Goal: Task Accomplishment & Management: Complete application form

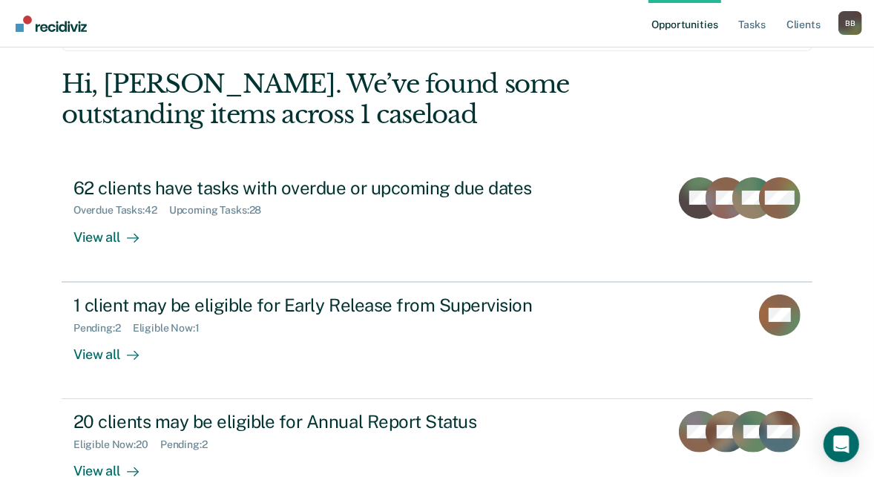
scroll to position [93, 0]
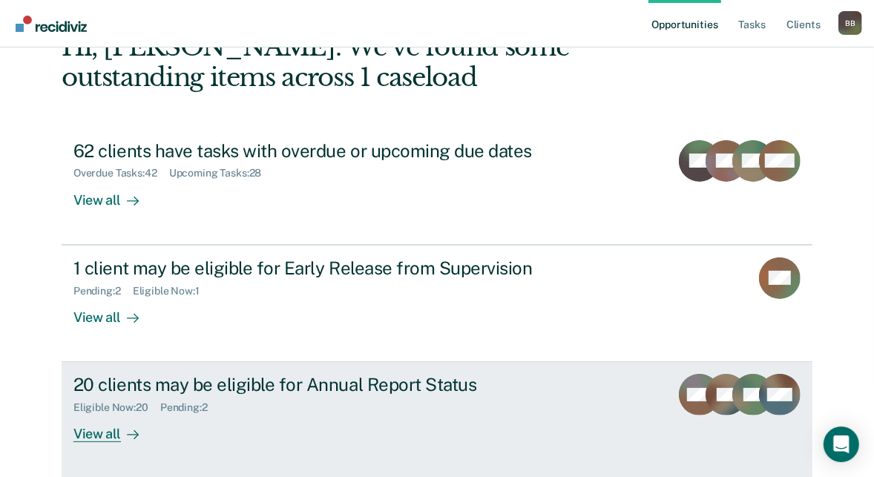
click at [170, 426] on div "20 clients may be eligible for Annual Report Status Eligible Now : 20 Pending :…" at bounding box center [351, 408] width 557 height 68
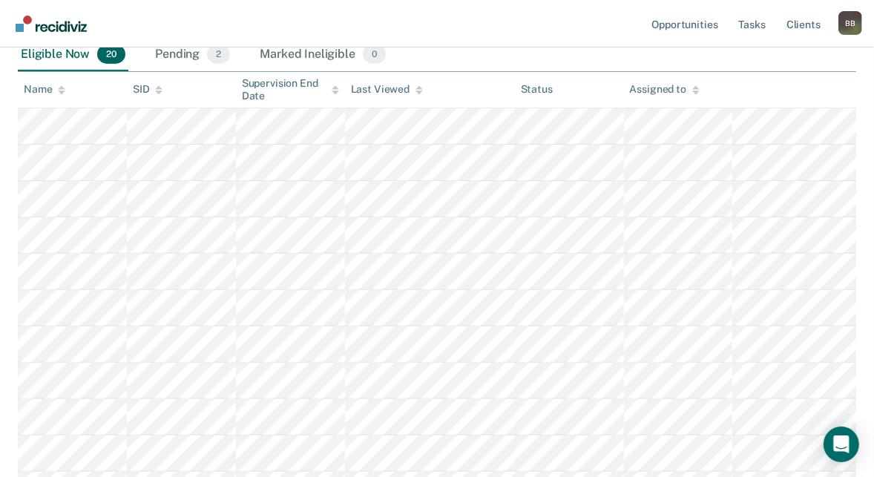
scroll to position [278, 0]
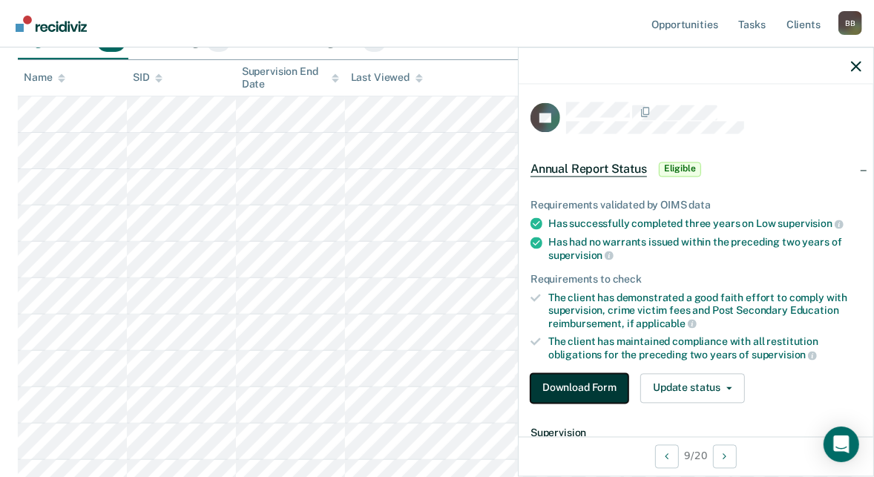
click at [569, 387] on button "Download Form" at bounding box center [580, 388] width 98 height 30
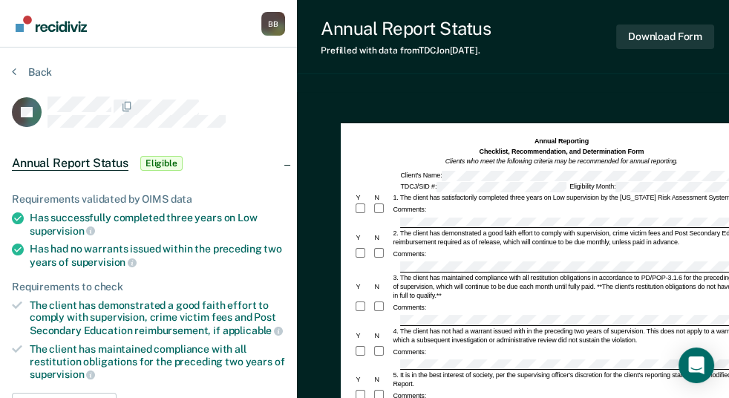
click at [452, 377] on div "5. It is in the best interest of society, per the supervising officer's discret…" at bounding box center [579, 379] width 377 height 18
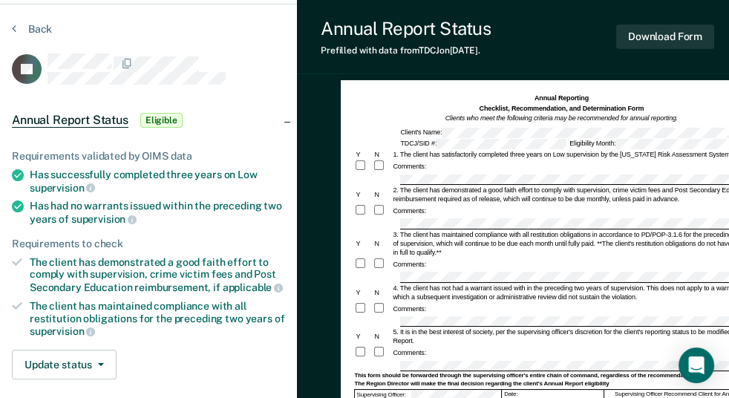
scroll to position [42, 0]
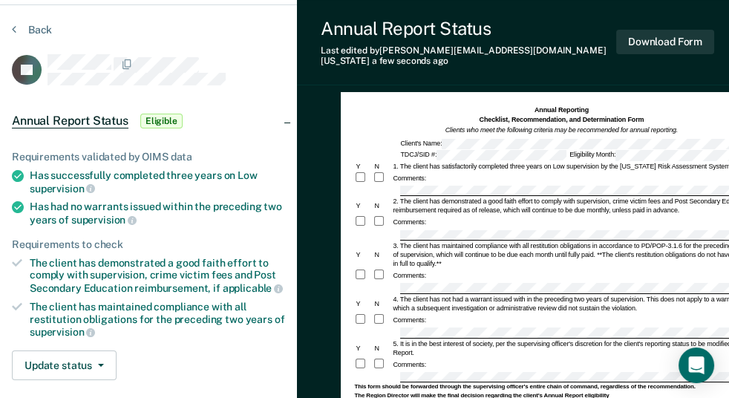
click at [436, 241] on div "3. The client has maintained compliance with all restitution obligations in acc…" at bounding box center [579, 254] width 377 height 27
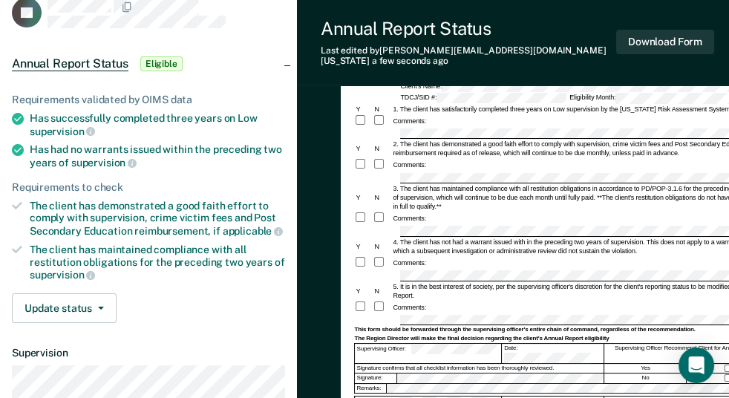
scroll to position [111, 0]
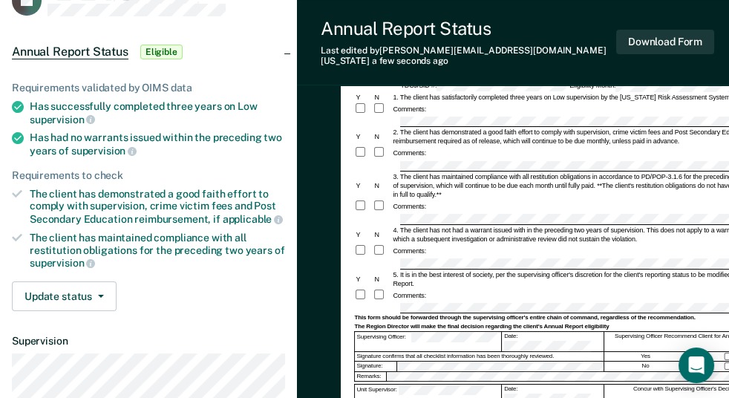
click at [444, 314] on div "This form should be forwarded through the supervising officer's entire chain of…" at bounding box center [561, 317] width 414 height 7
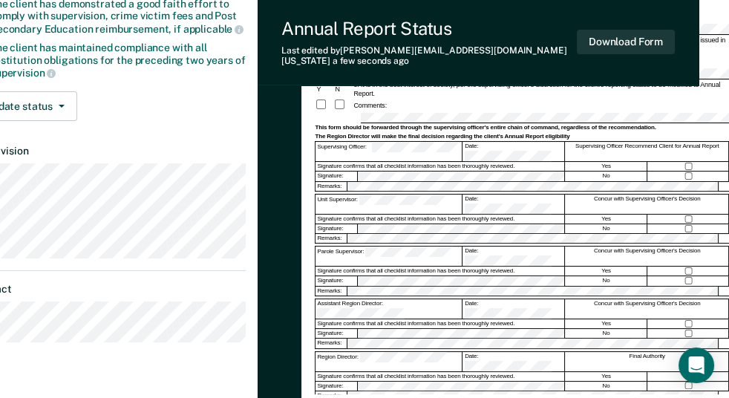
scroll to position [311, 39]
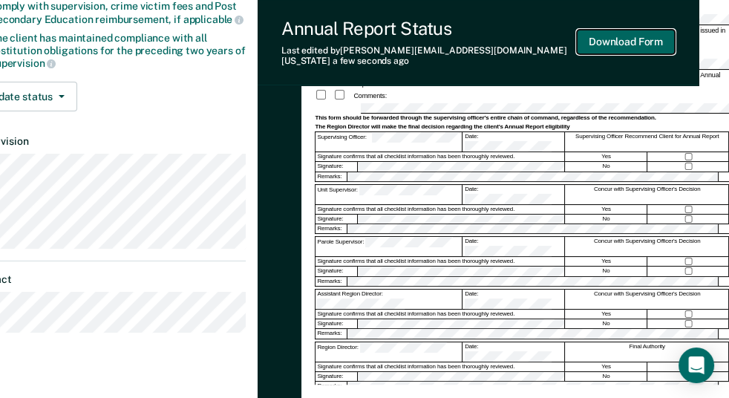
click at [642, 39] on button "Download Form" at bounding box center [626, 42] width 98 height 24
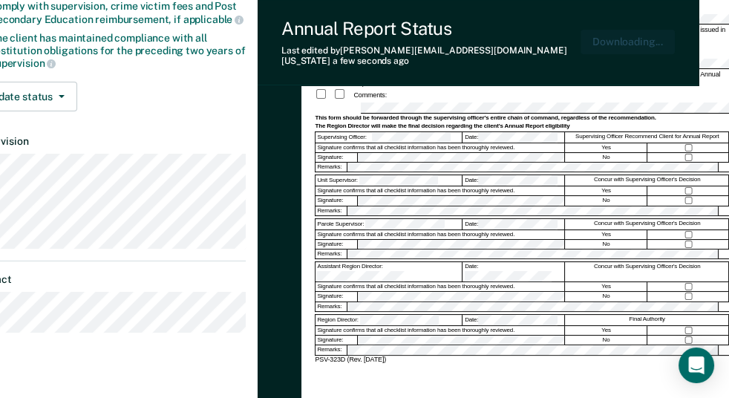
scroll to position [0, 0]
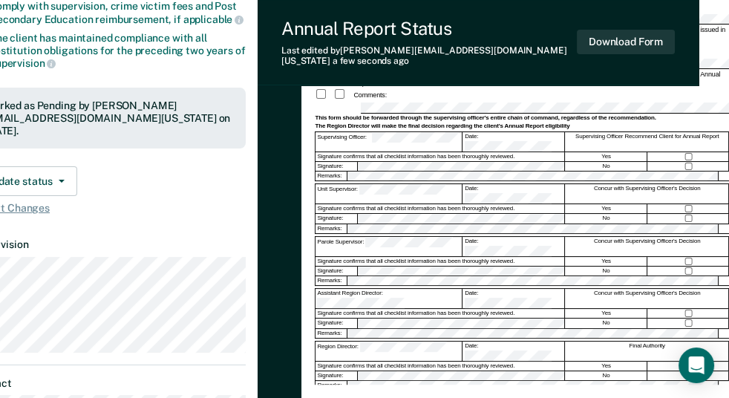
click at [428, 289] on div "Assistant Region Director:" at bounding box center [388, 298] width 147 height 19
click at [618, 39] on button "Download Form" at bounding box center [626, 42] width 98 height 24
click at [454, 27] on div "Annual Report Status" at bounding box center [428, 29] width 295 height 22
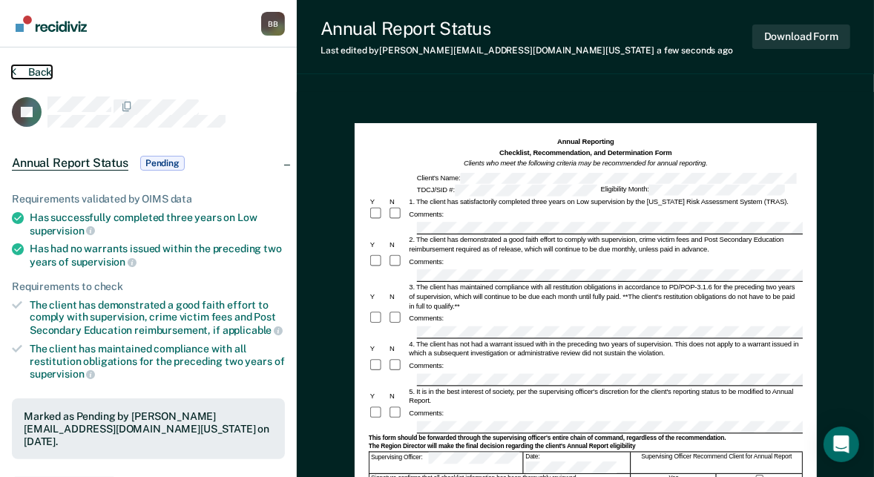
drag, startPoint x: 173, startPoint y: 2, endPoint x: 17, endPoint y: 68, distance: 169.3
click at [17, 68] on button "Back" at bounding box center [32, 71] width 40 height 13
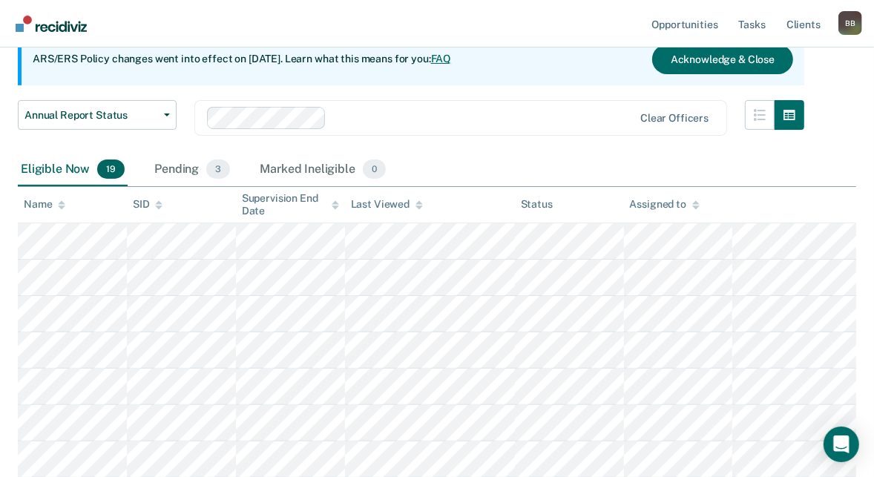
scroll to position [65, 0]
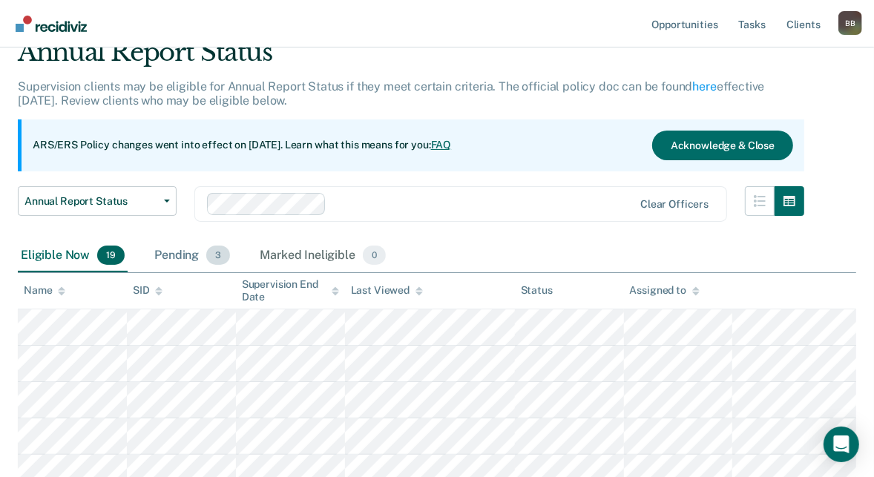
click at [163, 251] on div "Pending 3" at bounding box center [192, 256] width 82 height 33
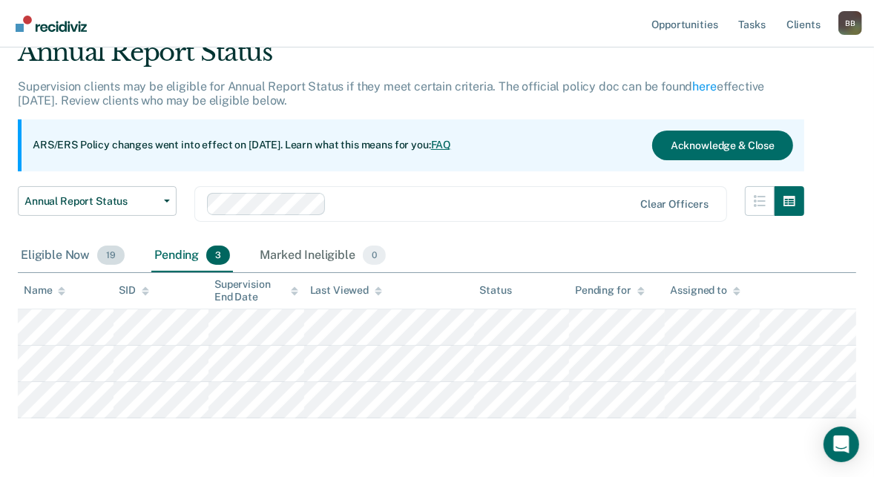
click at [43, 252] on div "Eligible Now 19" at bounding box center [73, 256] width 110 height 33
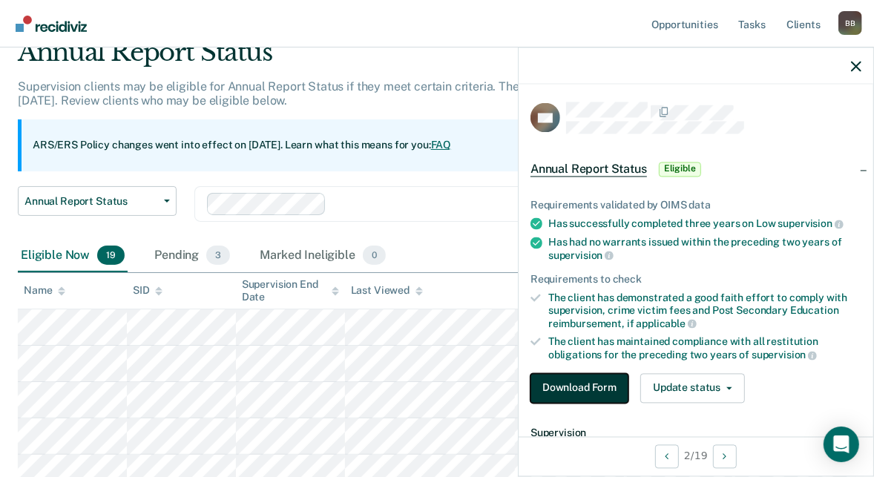
click at [587, 381] on button "Download Form" at bounding box center [580, 388] width 98 height 30
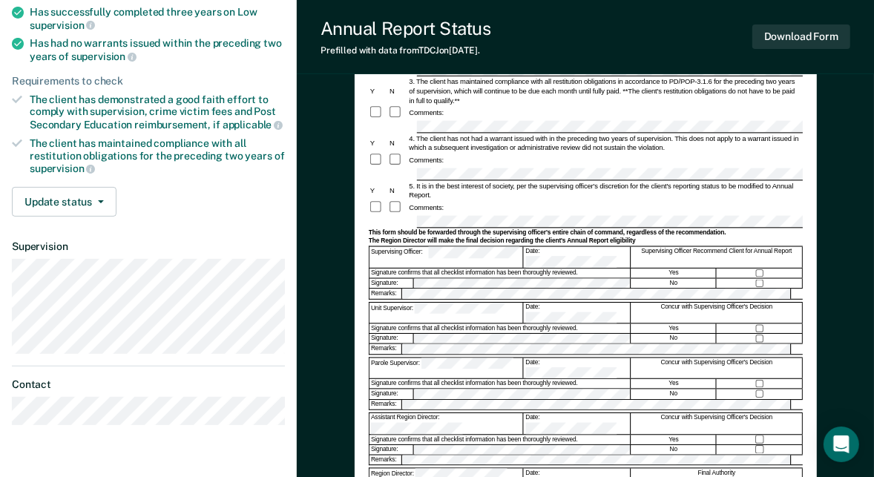
scroll to position [207, 0]
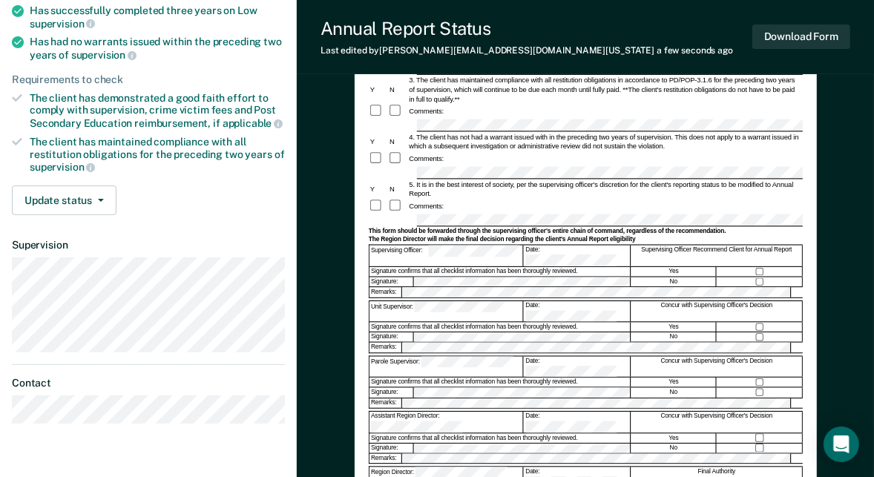
click at [431, 412] on div "Assistant Region Director:" at bounding box center [447, 422] width 154 height 21
click at [818, 36] on button "Download Form" at bounding box center [802, 36] width 98 height 24
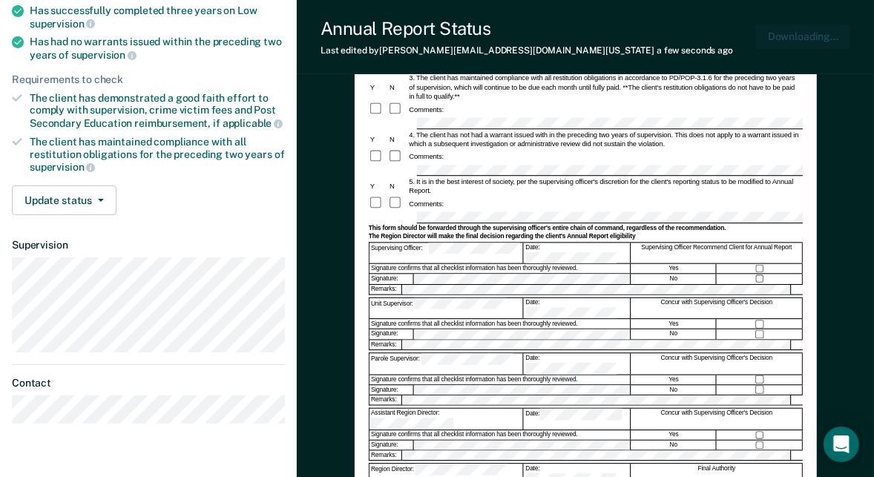
scroll to position [0, 0]
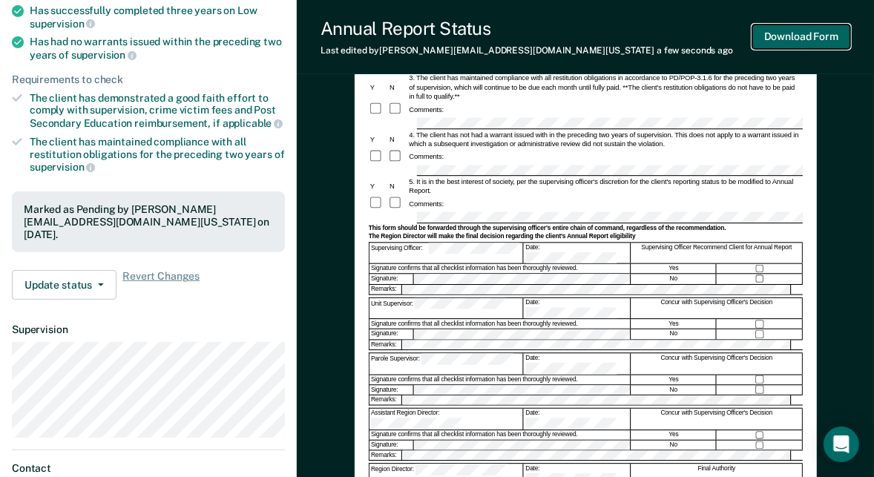
click at [833, 27] on button "Download Form" at bounding box center [802, 36] width 98 height 24
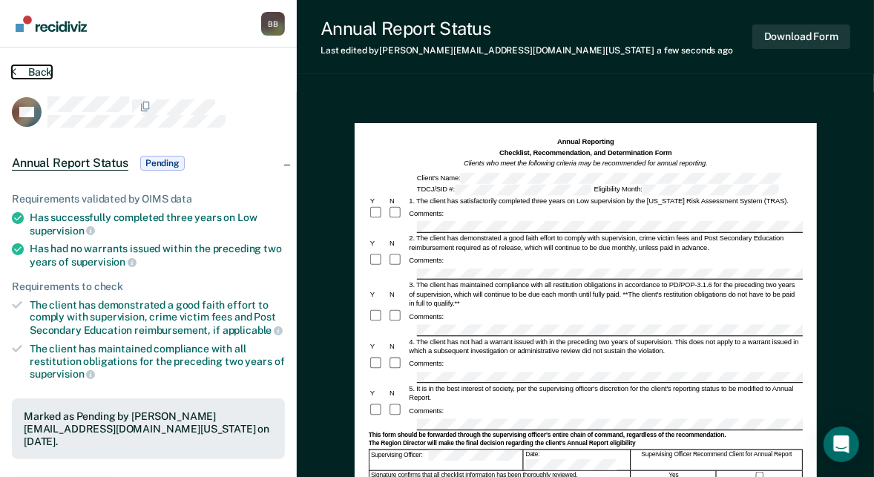
click at [27, 75] on button "Back" at bounding box center [32, 71] width 40 height 13
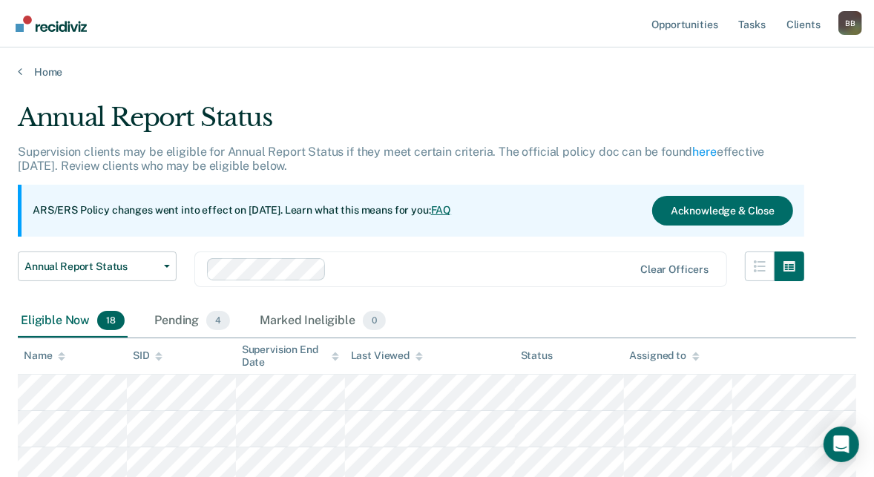
scroll to position [65, 0]
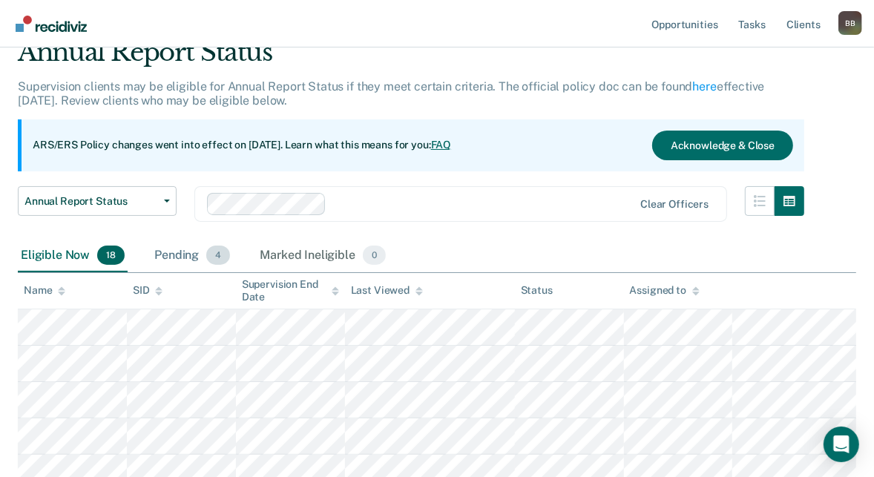
click at [202, 255] on div "Pending 4" at bounding box center [192, 256] width 82 height 33
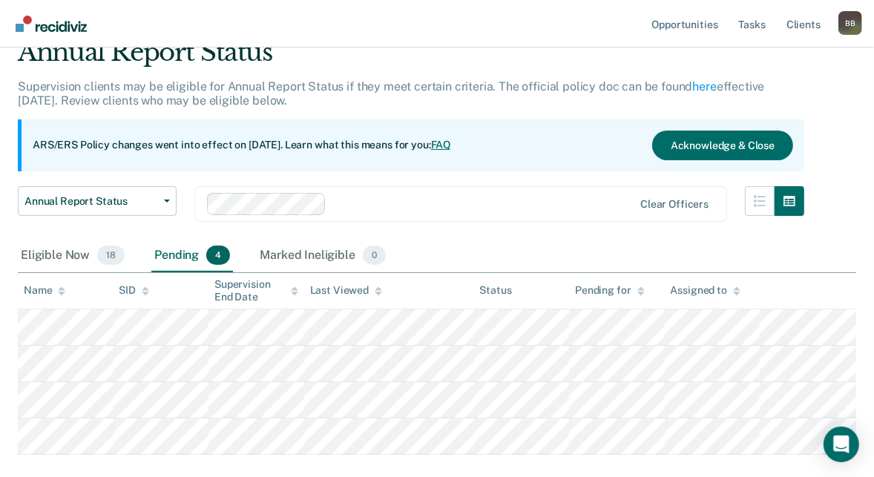
click at [202, 255] on div "Pending 4" at bounding box center [192, 256] width 82 height 33
click at [84, 255] on div "Eligible Now 18" at bounding box center [73, 256] width 110 height 33
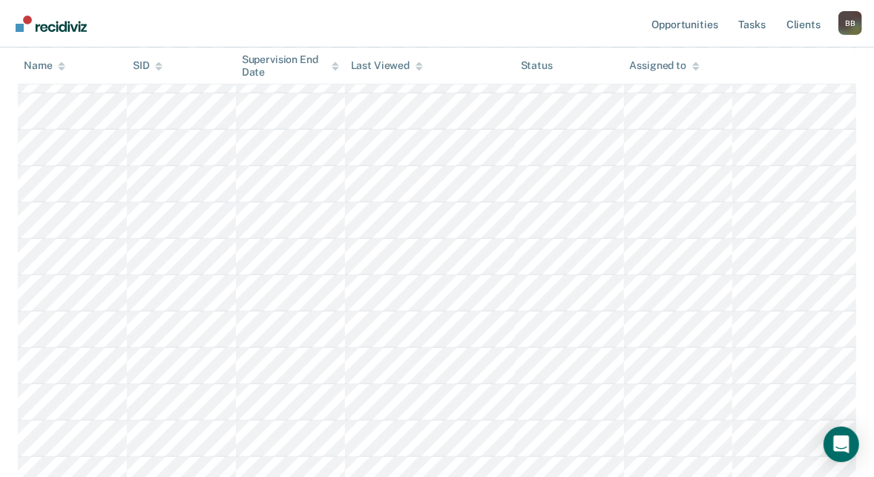
scroll to position [366, 0]
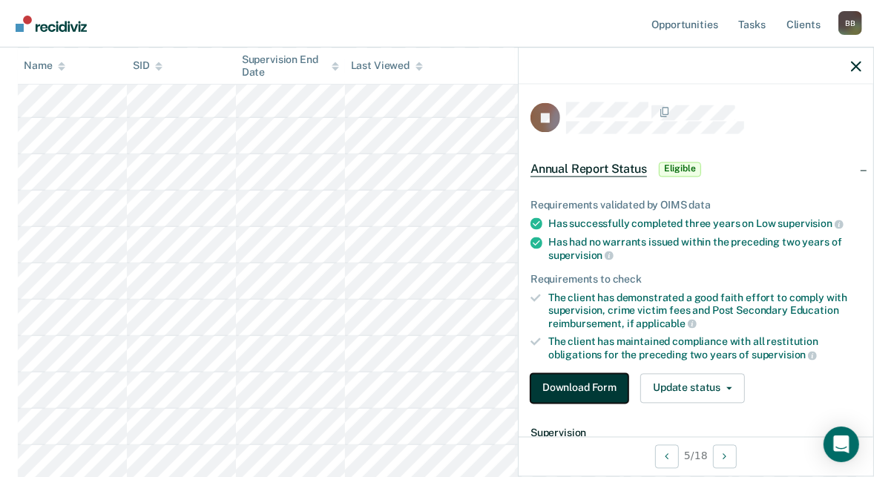
click at [586, 384] on button "Download Form" at bounding box center [580, 388] width 98 height 30
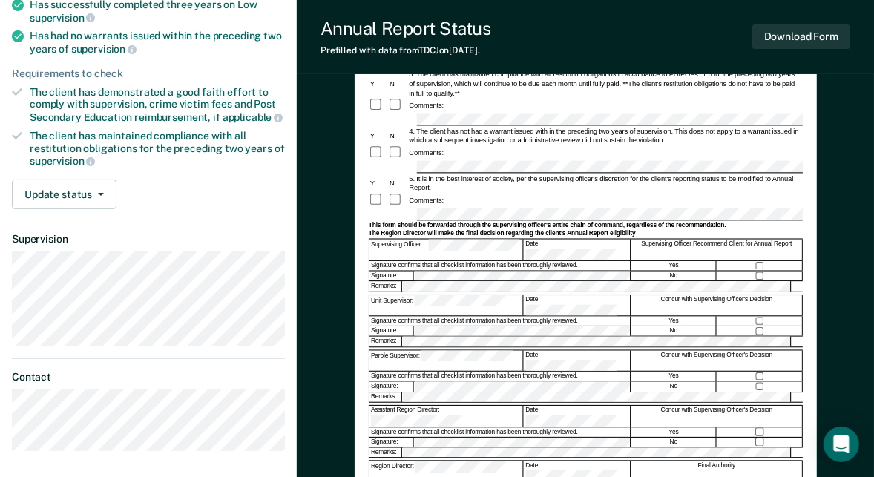
scroll to position [233, 0]
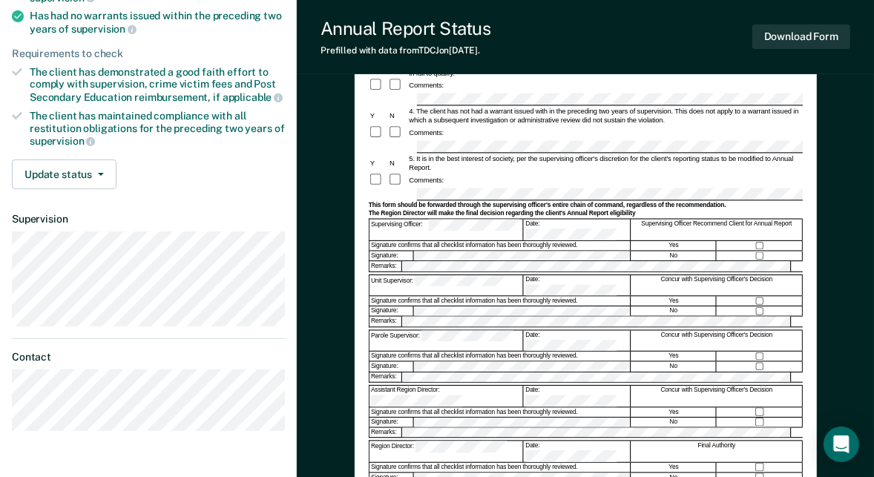
click at [576, 219] on div "Supervising Officer: Date: Supervising Officer Recommend Client for Annual Repo…" at bounding box center [586, 230] width 434 height 22
click at [633, 386] on div "Concur with Supervising Officer's Decision" at bounding box center [717, 396] width 171 height 21
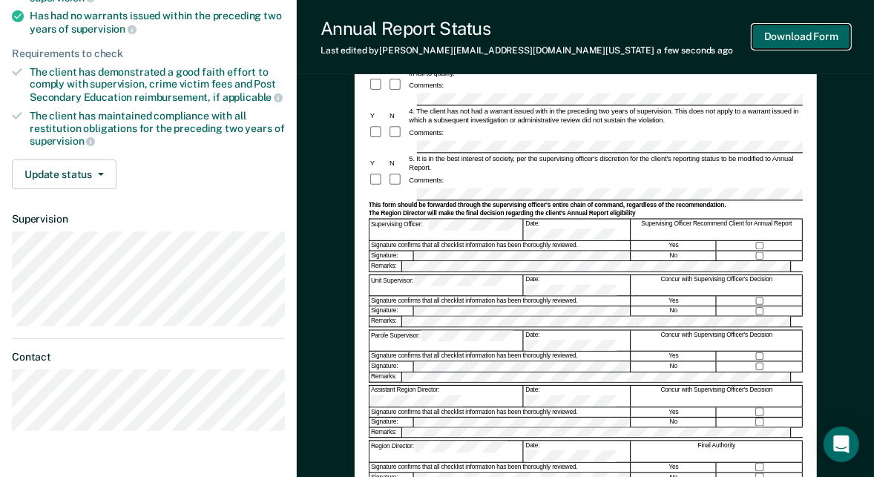
click at [803, 41] on button "Download Form" at bounding box center [802, 36] width 98 height 24
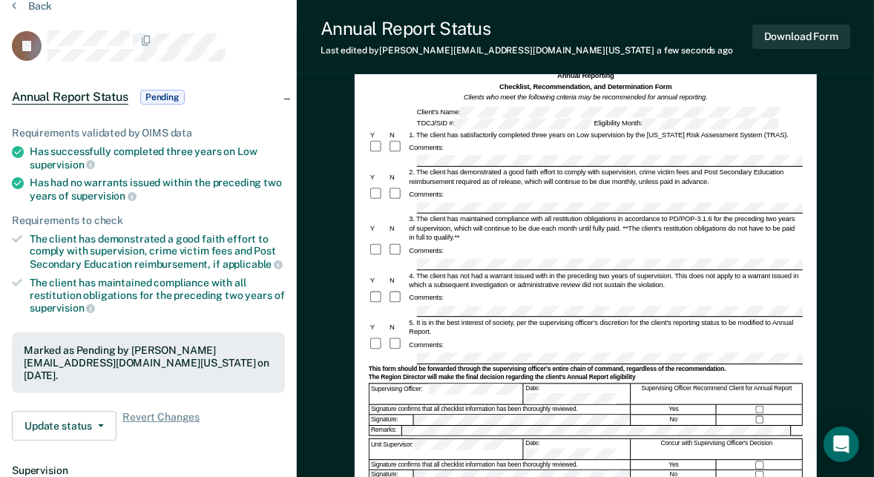
scroll to position [0, 0]
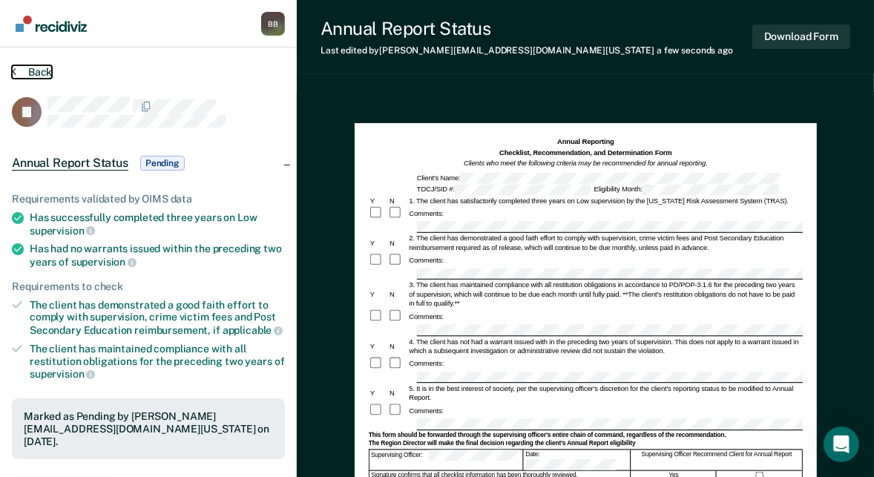
click at [32, 68] on button "Back" at bounding box center [32, 71] width 40 height 13
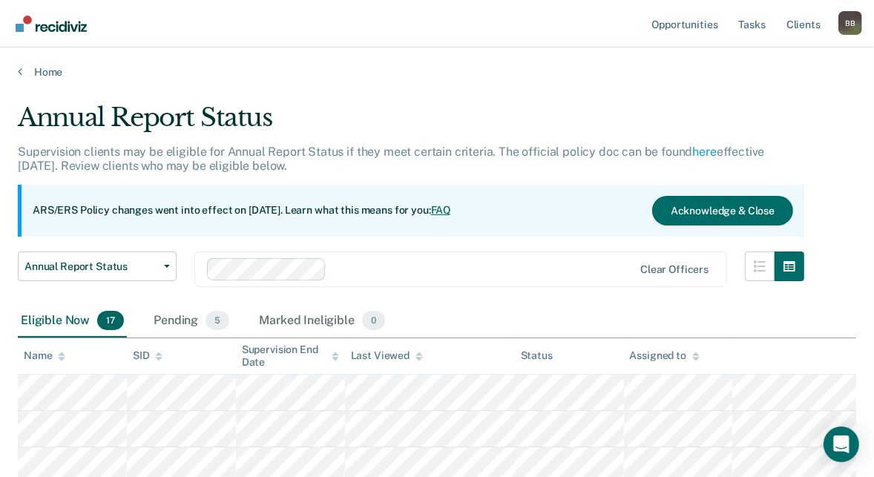
click at [42, 68] on link "Home" at bounding box center [437, 71] width 839 height 13
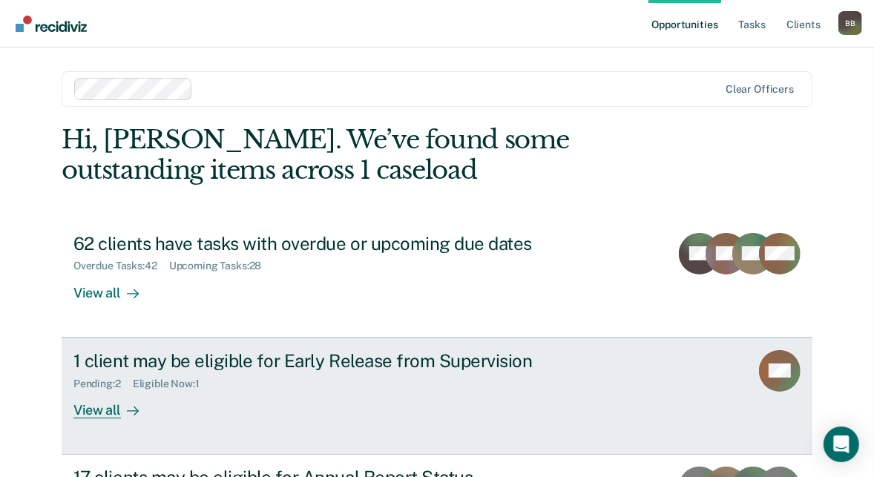
click at [106, 390] on div "View all" at bounding box center [114, 404] width 83 height 29
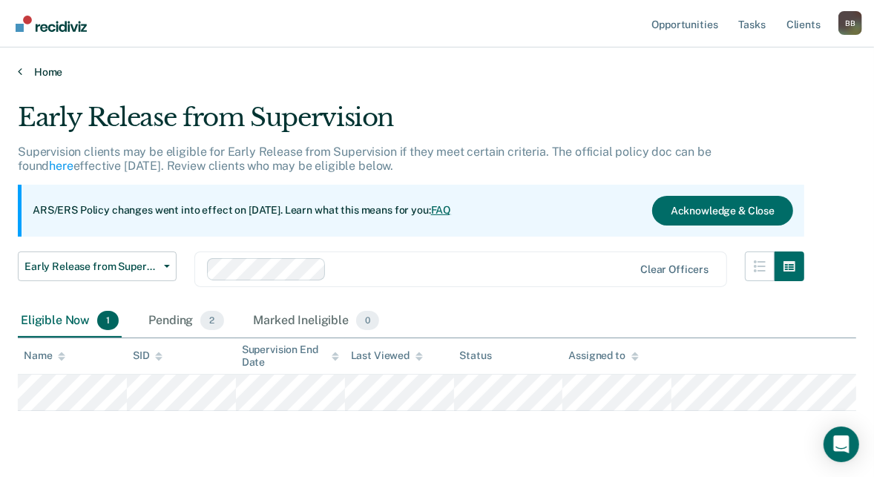
click at [728, 66] on link "Home" at bounding box center [437, 71] width 839 height 13
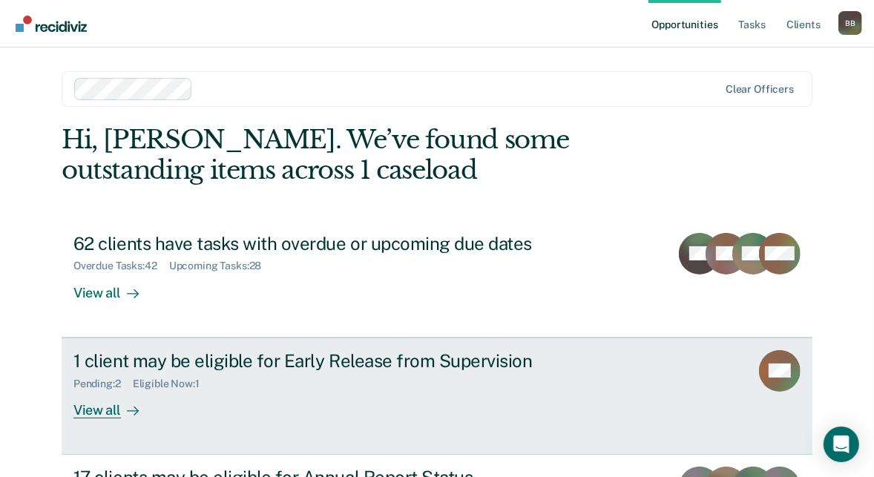
click at [187, 394] on div "1 client may be eligible for Early Release from Supervision Pending : 2 Eligibl…" at bounding box center [351, 384] width 557 height 68
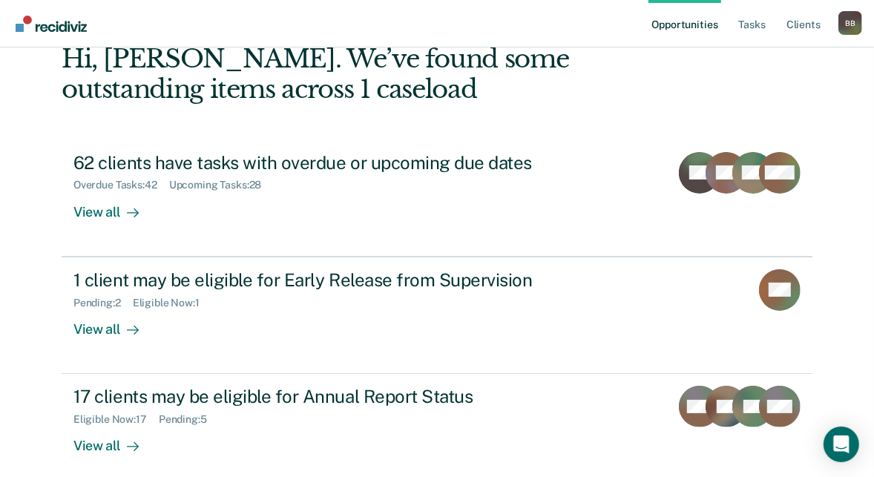
scroll to position [152, 0]
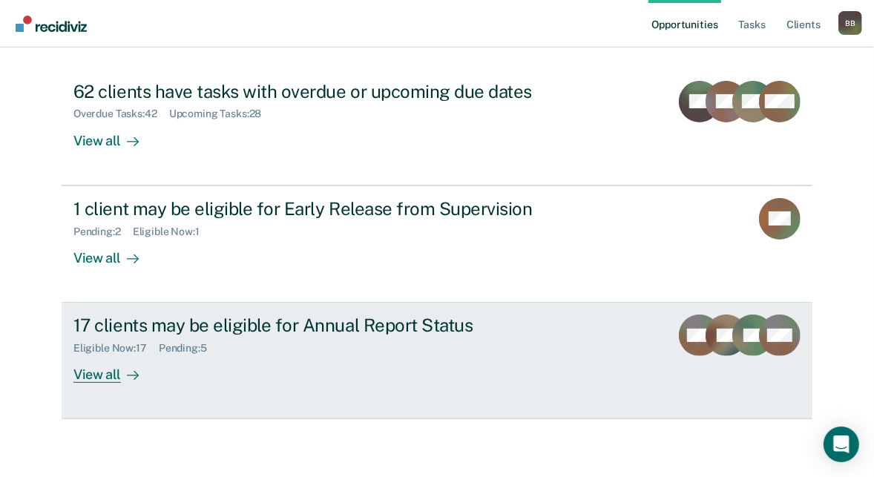
click at [143, 358] on div "View all" at bounding box center [114, 369] width 83 height 29
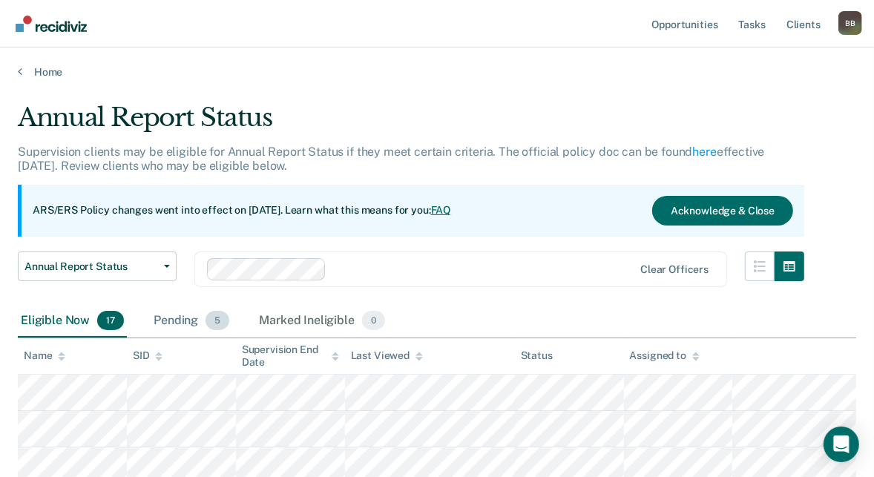
click at [178, 318] on div "Pending 5" at bounding box center [192, 321] width 82 height 33
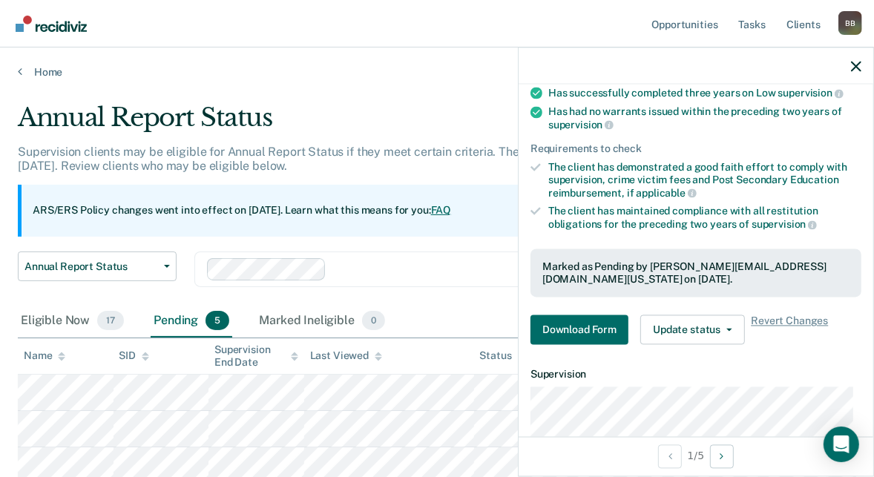
scroll to position [145, 0]
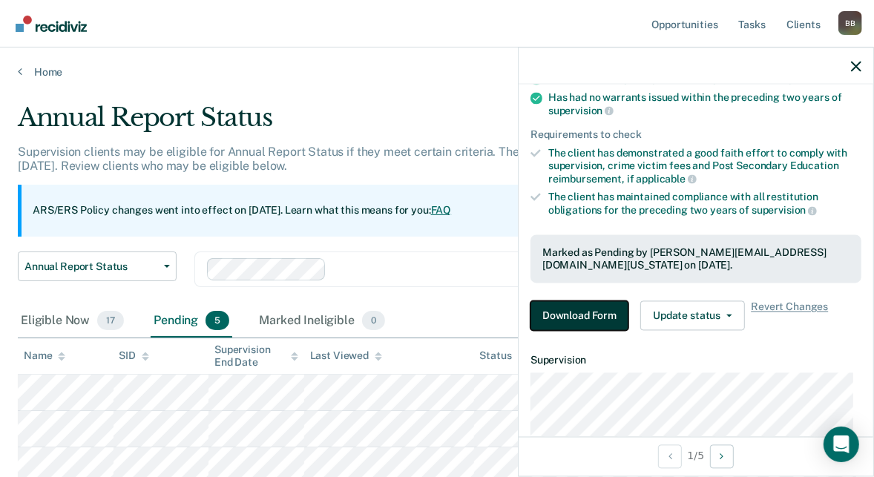
click at [584, 312] on button "Download Form" at bounding box center [580, 316] width 98 height 30
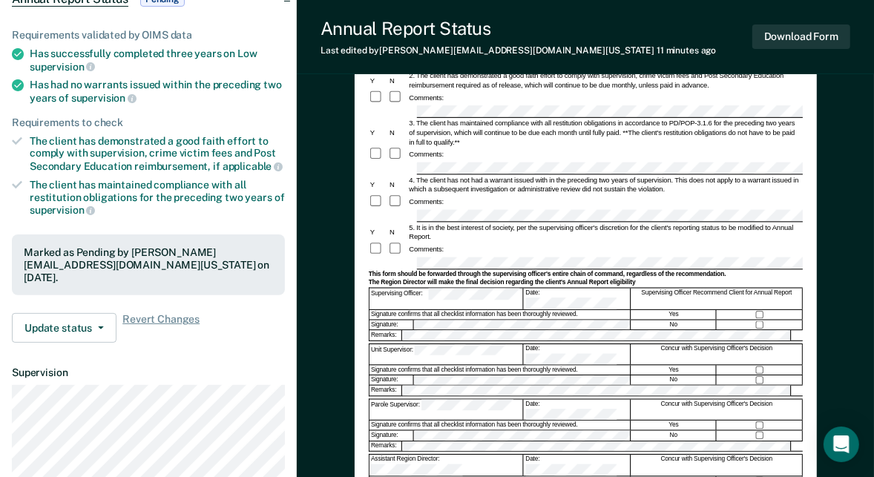
scroll to position [171, 0]
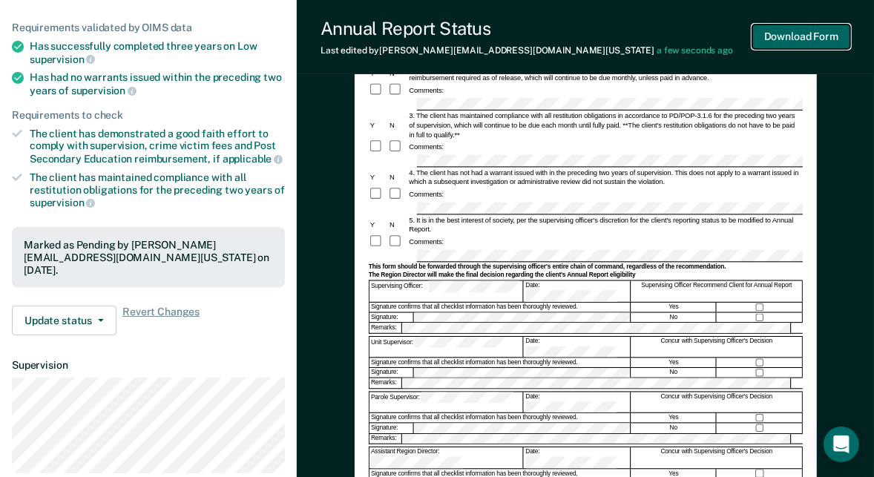
click at [794, 39] on button "Download Form" at bounding box center [802, 36] width 98 height 24
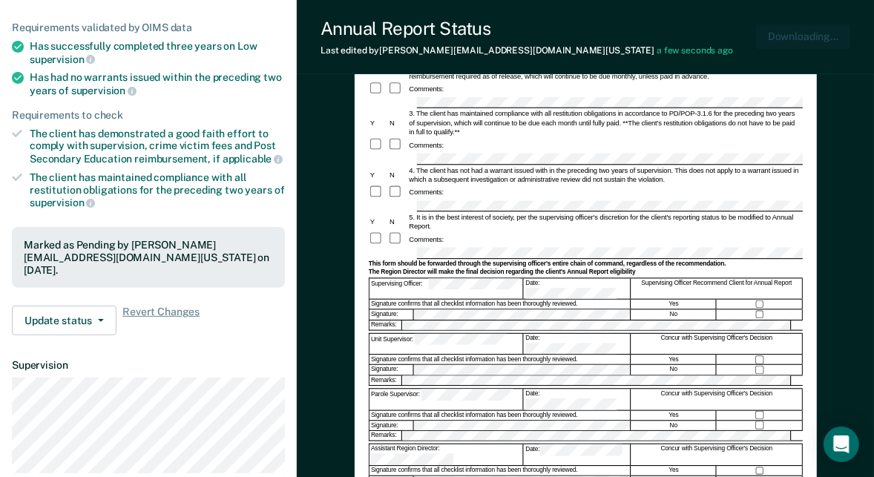
scroll to position [0, 0]
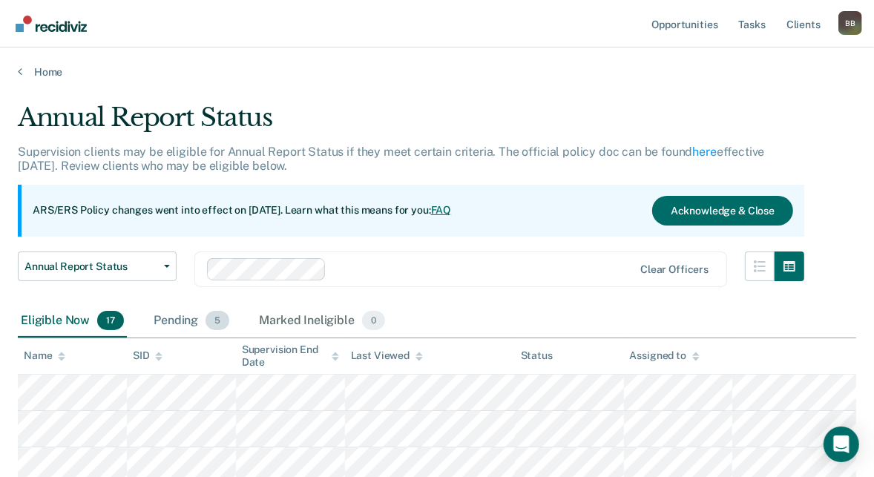
click at [175, 327] on div "Pending 5" at bounding box center [192, 321] width 82 height 33
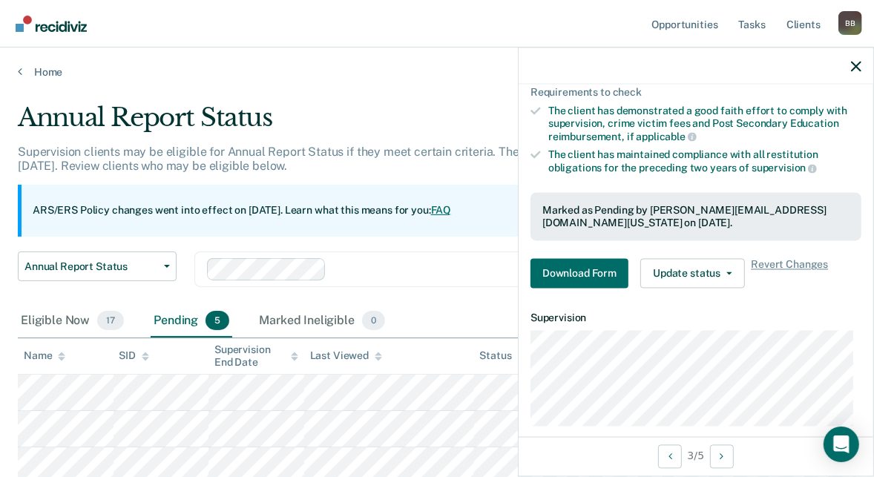
scroll to position [267, 0]
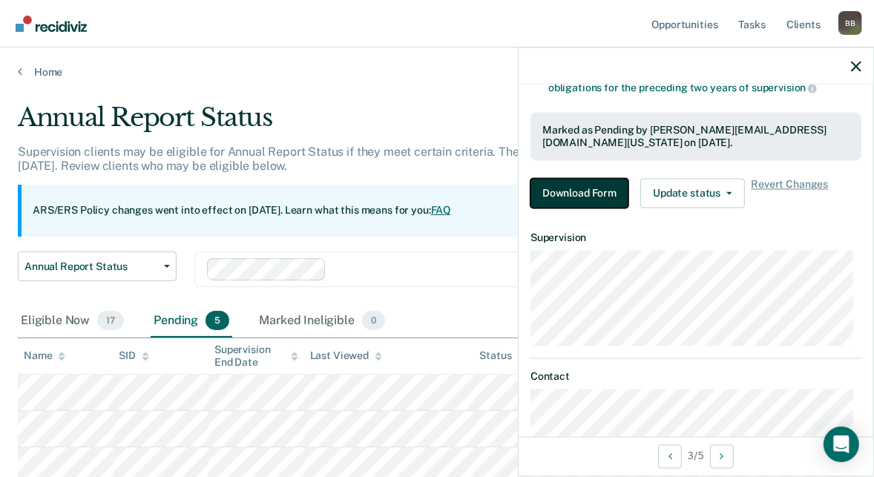
click at [585, 190] on button "Download Form" at bounding box center [580, 194] width 98 height 30
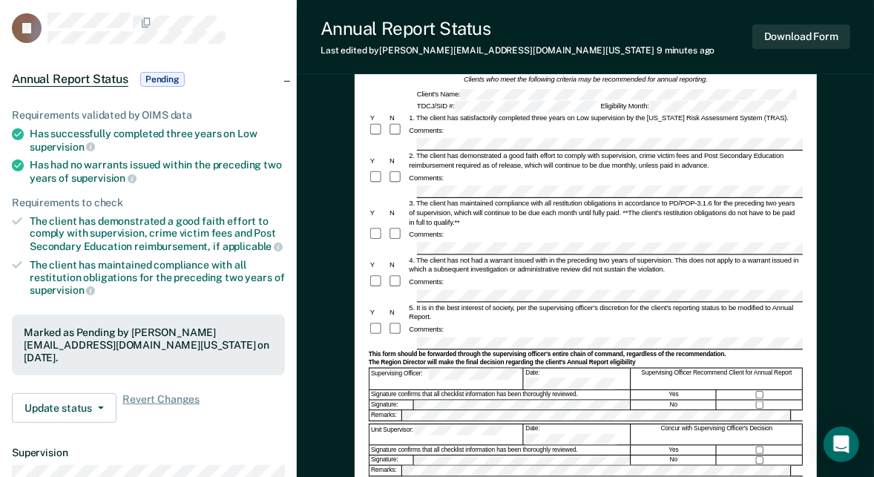
scroll to position [142, 0]
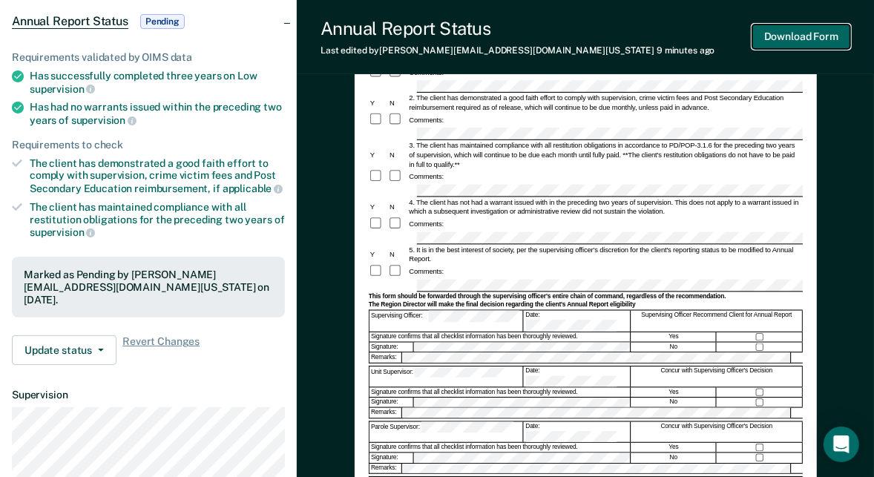
click at [796, 38] on button "Download Form" at bounding box center [802, 36] width 98 height 24
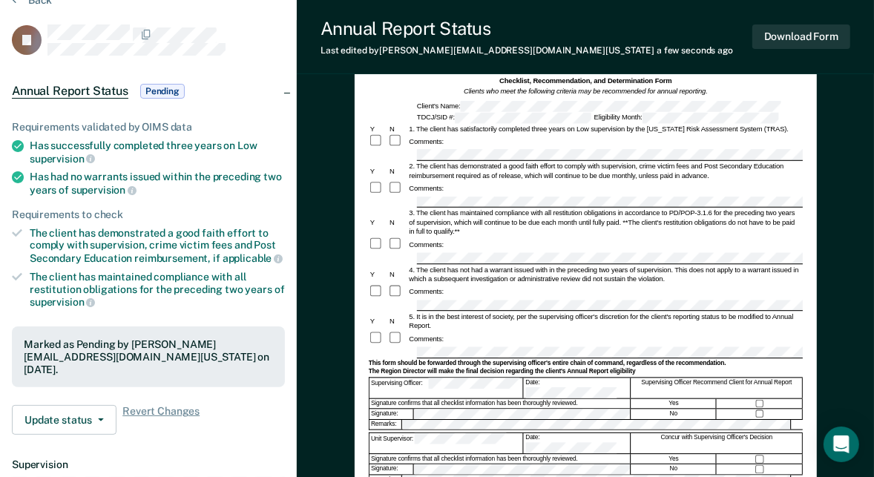
scroll to position [0, 0]
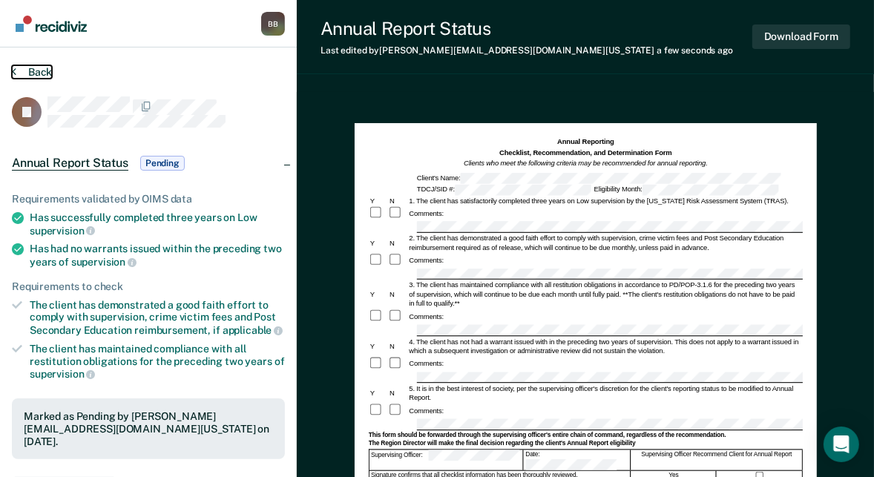
click at [34, 69] on button "Back" at bounding box center [32, 71] width 40 height 13
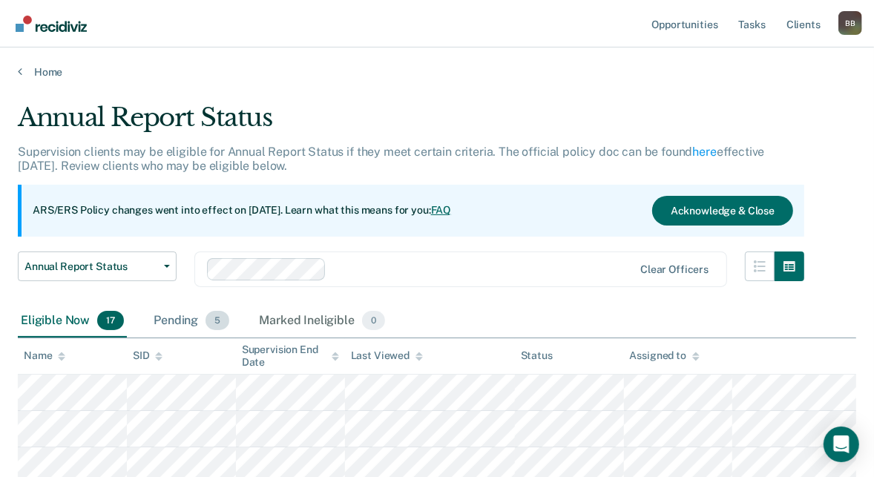
click at [183, 319] on div "Pending 5" at bounding box center [192, 321] width 82 height 33
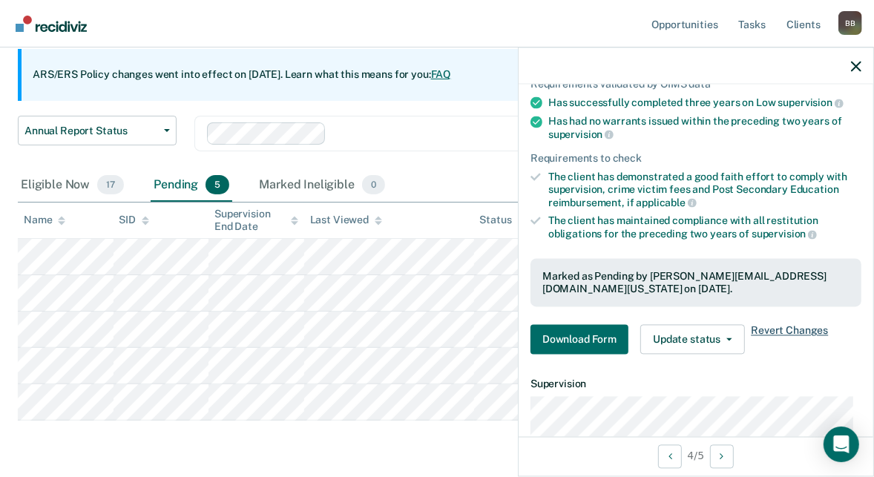
scroll to position [160, 0]
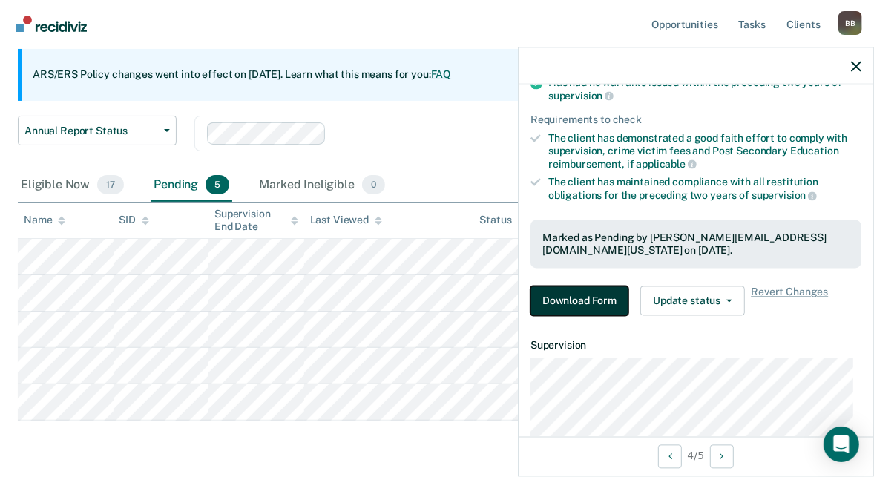
click at [583, 296] on button "Download Form" at bounding box center [580, 302] width 98 height 30
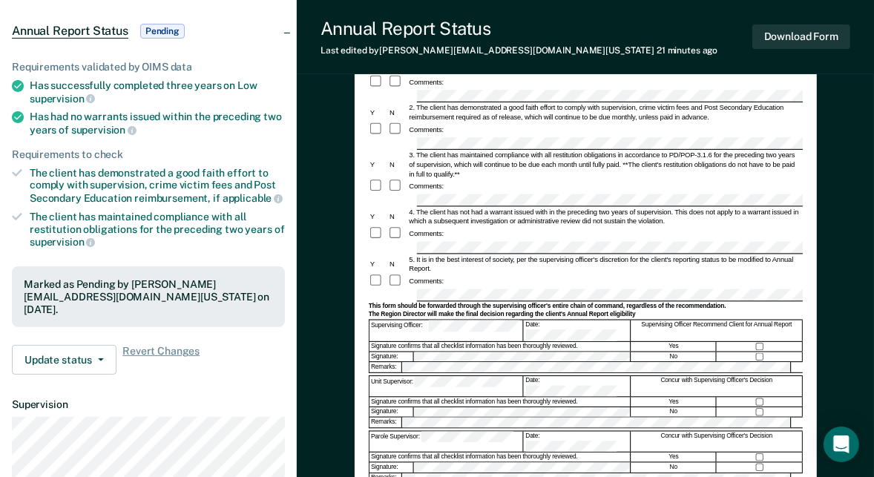
scroll to position [156, 0]
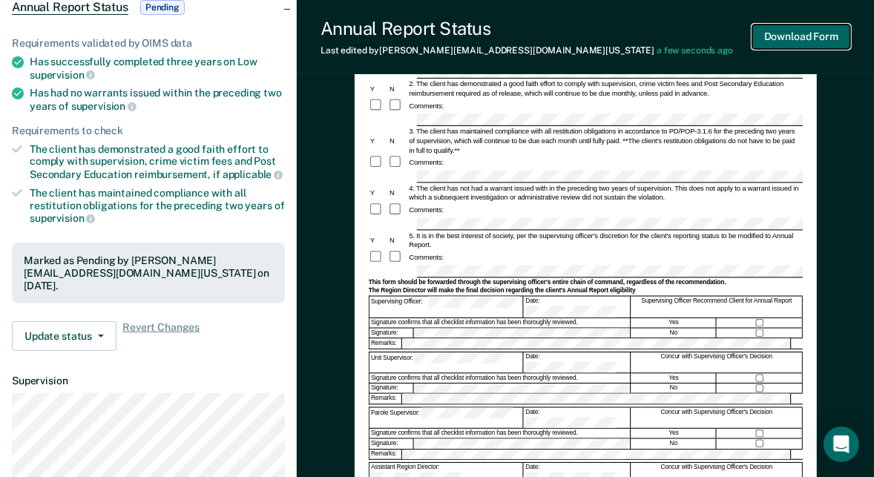
click at [801, 35] on button "Download Form" at bounding box center [802, 36] width 98 height 24
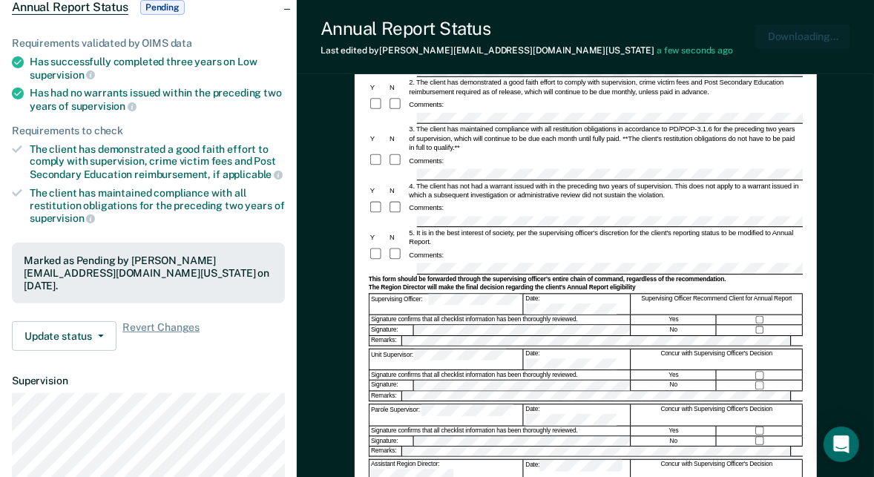
scroll to position [0, 0]
